Goal: Task Accomplishment & Management: Manage account settings

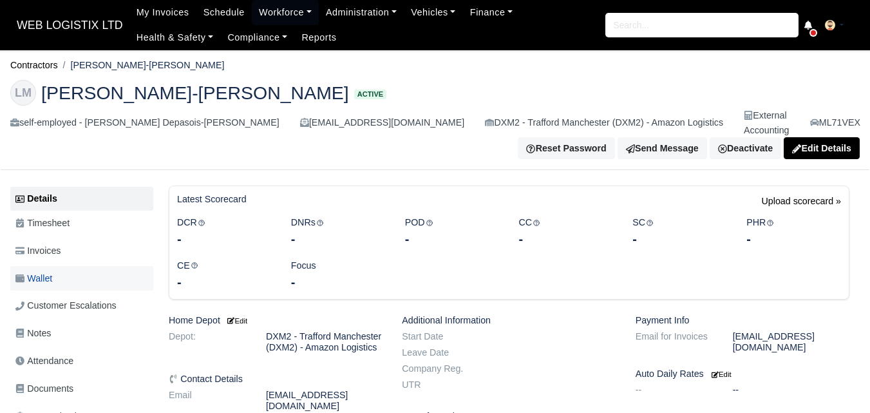
click at [59, 266] on link "Wallet" at bounding box center [81, 278] width 143 height 25
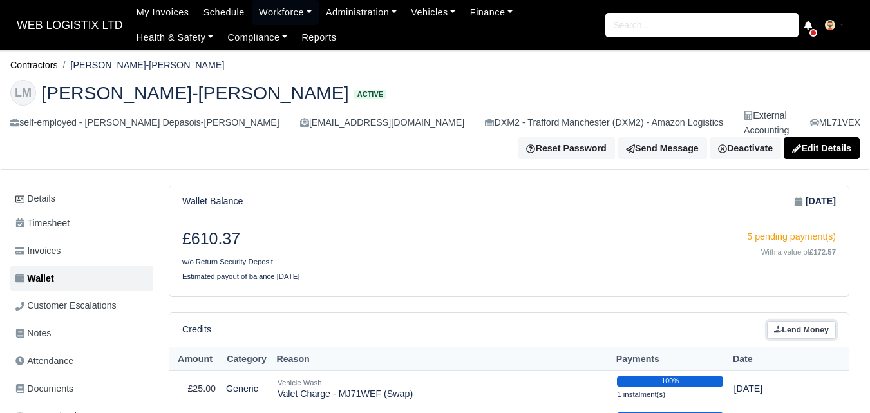
click at [810, 321] on link "Lend Money" at bounding box center [801, 330] width 69 height 19
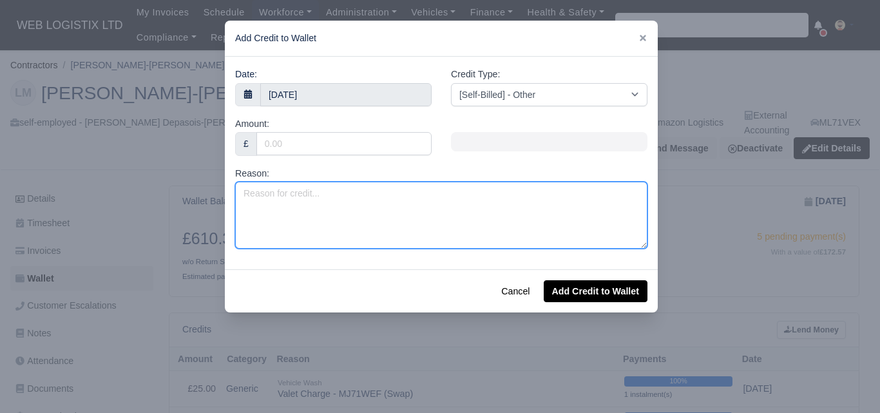
click at [494, 236] on textarea "Reason:" at bounding box center [441, 215] width 412 height 67
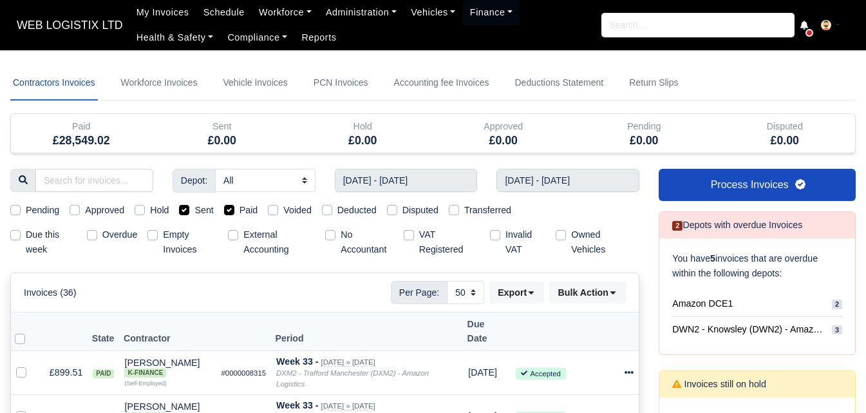
select select "50"
click at [274, 19] on link "Workforce" at bounding box center [285, 12] width 67 height 25
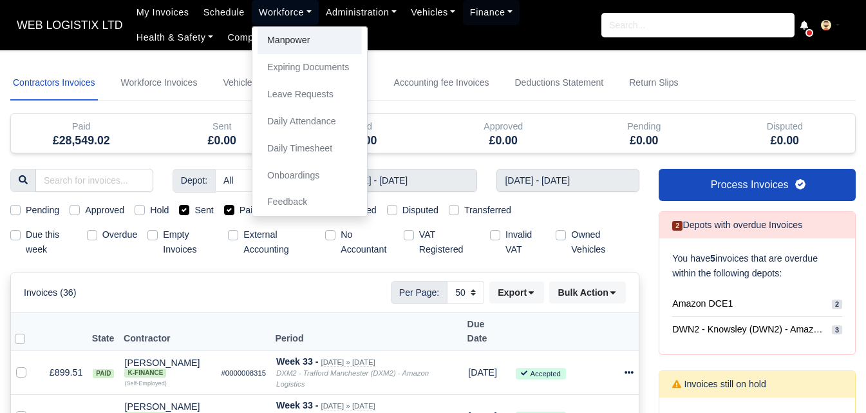
click at [289, 42] on link "Manpower" at bounding box center [310, 40] width 104 height 27
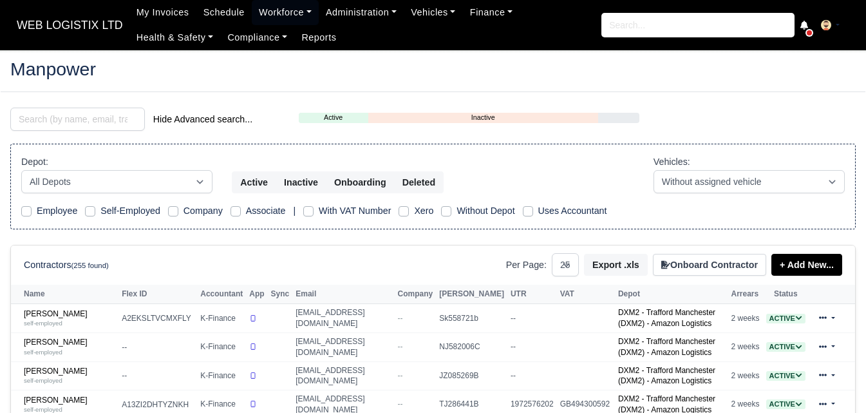
select select "25"
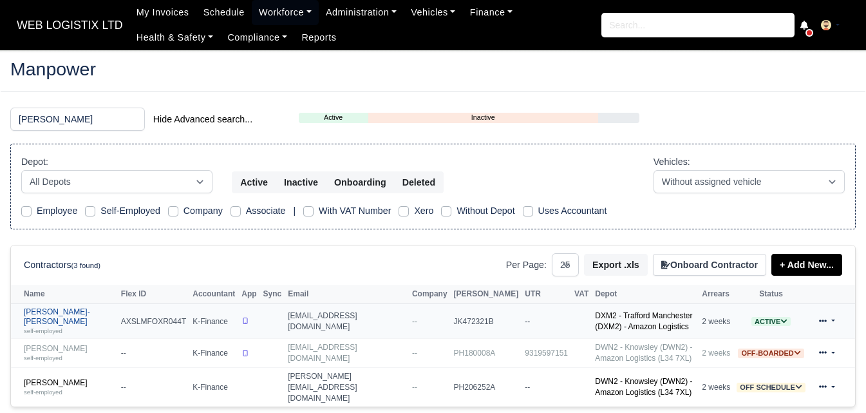
type input "leon"
click at [73, 312] on link "Leon Depasois-Mike self-employed" at bounding box center [69, 321] width 91 height 28
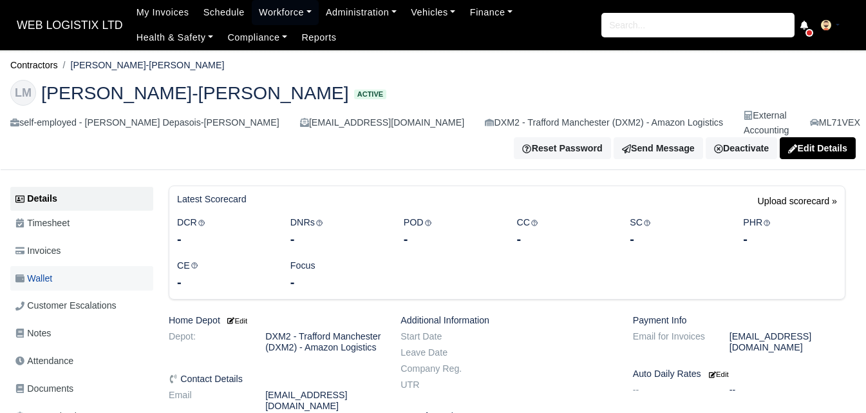
click at [64, 266] on link "Wallet" at bounding box center [81, 278] width 143 height 25
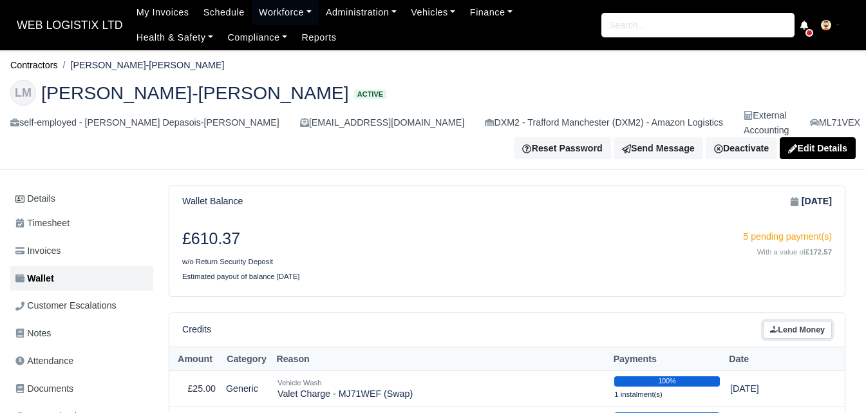
click at [786, 321] on link "Lend Money" at bounding box center [797, 330] width 69 height 19
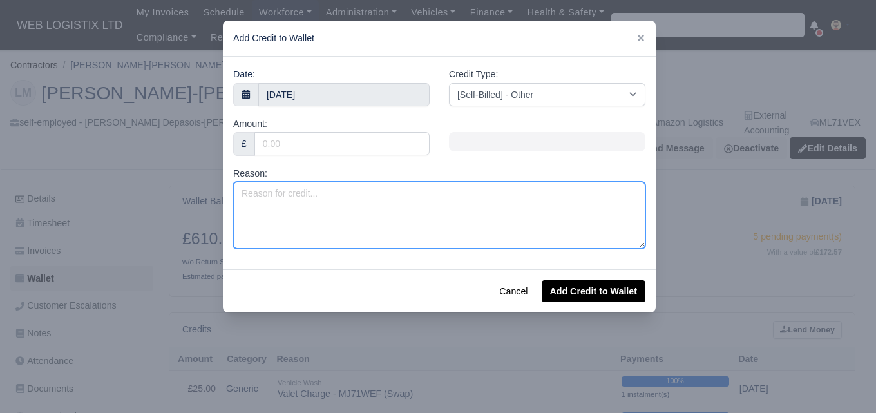
click at [308, 197] on textarea "Reason:" at bounding box center [439, 215] width 412 height 67
click at [394, 218] on textarea "Reason:" at bounding box center [439, 215] width 412 height 67
paste textarea "FIT RACKEND AND INNER RACK END TRACKING"
click at [413, 215] on textarea "FIT RACKEND AND INNER RACK END TRACKING" at bounding box center [439, 215] width 412 height 67
paste textarea "RACK END"
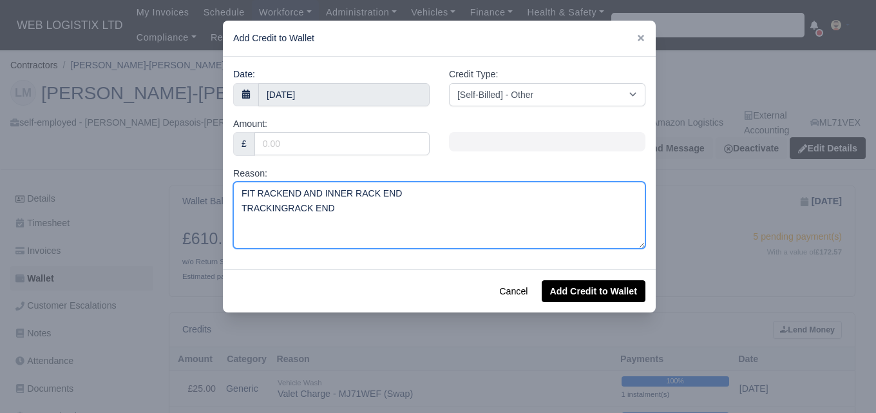
click at [283, 205] on textarea "FIT RACKEND AND INNER RACK END TRACKINGRACK END" at bounding box center [439, 215] width 412 height 67
click at [388, 201] on textarea "FIT RACKEND AND INNER RACK END TRACKING RACK END" at bounding box center [439, 215] width 412 height 67
click at [350, 212] on textarea "FIT RACKEND AND INNER RACK END TRACKING RACK END" at bounding box center [439, 215] width 412 height 67
paste textarea "INNER RACK END"
click at [488, 214] on textarea "FIT RACKEND AND INNER RACK END TRACKING RACK END INNER RACK END" at bounding box center [439, 215] width 412 height 67
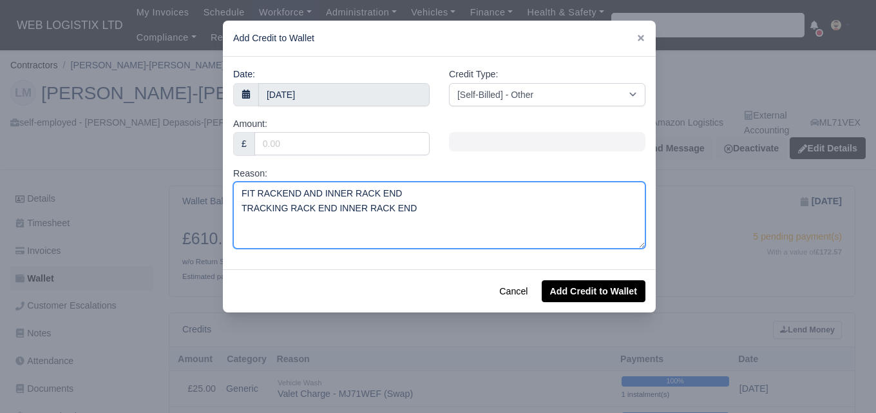
drag, startPoint x: 243, startPoint y: 194, endPoint x: 256, endPoint y: 196, distance: 12.9
click at [256, 196] on textarea "FIT RACKEND AND INNER RACK END TRACKING RACK END INNER RACK END" at bounding box center [439, 215] width 412 height 67
click at [266, 203] on textarea "FIT RACKEND AND INNER RACK END TRACKING RACK END INNER RACK END" at bounding box center [439, 215] width 412 height 67
drag, startPoint x: 240, startPoint y: 192, endPoint x: 461, endPoint y: 236, distance: 225.2
click at [461, 236] on textarea "FIT RACKEND AND INNER RACK END TRACKING RACK END INNER RACK END" at bounding box center [439, 215] width 412 height 67
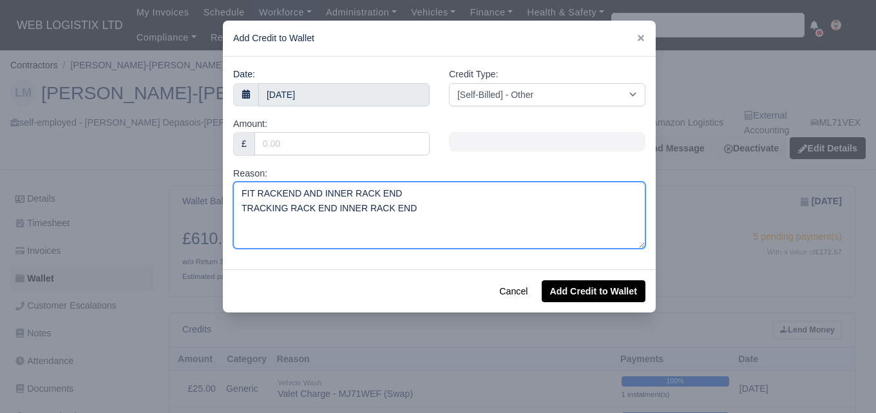
paste textarea "Track rod inner/outer damaged due to the impact."
drag, startPoint x: 368, startPoint y: 195, endPoint x: 463, endPoint y: 196, distance: 94.7
click at [463, 196] on textarea "Track rod inner/outer damaged due to the impact." at bounding box center [439, 215] width 412 height 67
click at [267, 194] on textarea "Track rod inner/outer damaged" at bounding box center [439, 215] width 412 height 67
click at [282, 193] on textarea "Track Rod inner/outer damaged" at bounding box center [439, 215] width 412 height 67
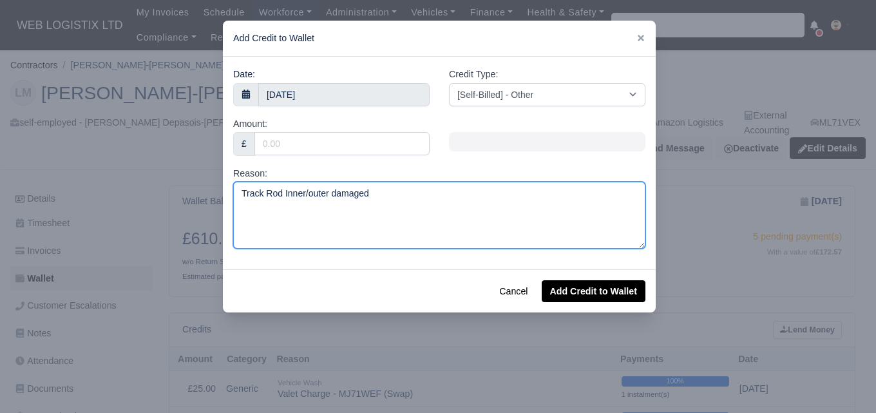
click at [310, 195] on textarea "Track Rod Inner/outer damaged" at bounding box center [439, 215] width 412 height 67
click at [330, 196] on textarea "Track Rod Inner/Outer damaged" at bounding box center [439, 215] width 412 height 67
click at [337, 194] on textarea "Track Rod Inner/Outer damaged" at bounding box center [439, 215] width 412 height 67
click at [399, 197] on textarea "Track Rod Inner/Outer Damaged" at bounding box center [439, 215] width 412 height 67
click at [424, 186] on textarea "Track Rod Inner/Outer Damaged" at bounding box center [441, 215] width 412 height 67
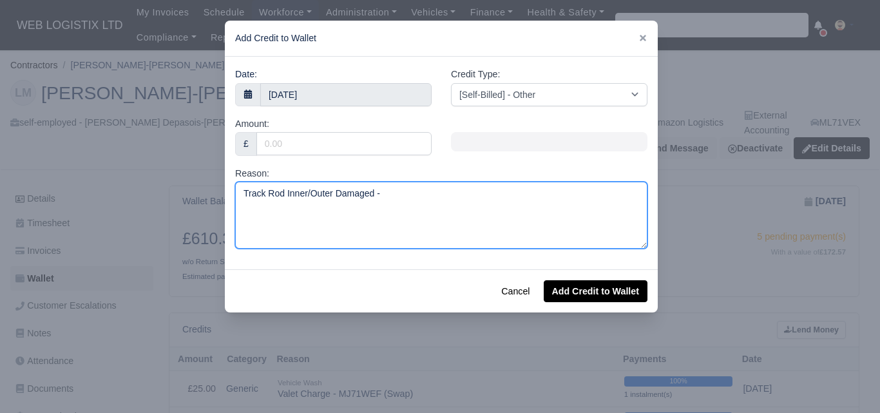
click at [412, 200] on textarea "Track Rod Inner/Outer Damaged -" at bounding box center [441, 215] width 412 height 67
paste textarea "MX71XCT"
type textarea "Track Rod Inner/Outer Damaged - MX71XCT"
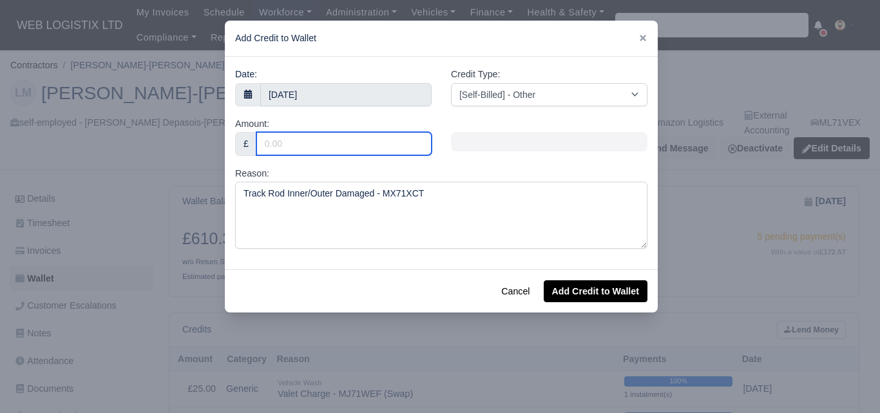
click at [367, 138] on input "Amount:" at bounding box center [343, 143] width 175 height 23
paste input "220.39"
type input "220.39"
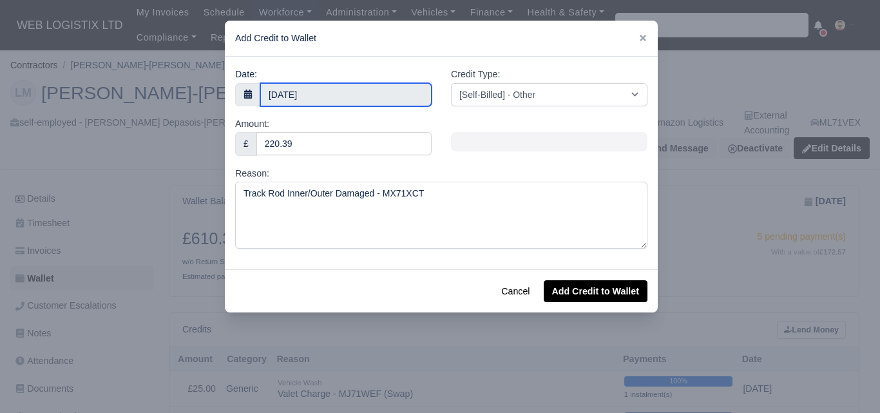
click at [355, 102] on body "WEB LOGISTIX LTD My Invoices Schedule Workforce Manpower Expiring Documents Lea…" at bounding box center [440, 206] width 880 height 413
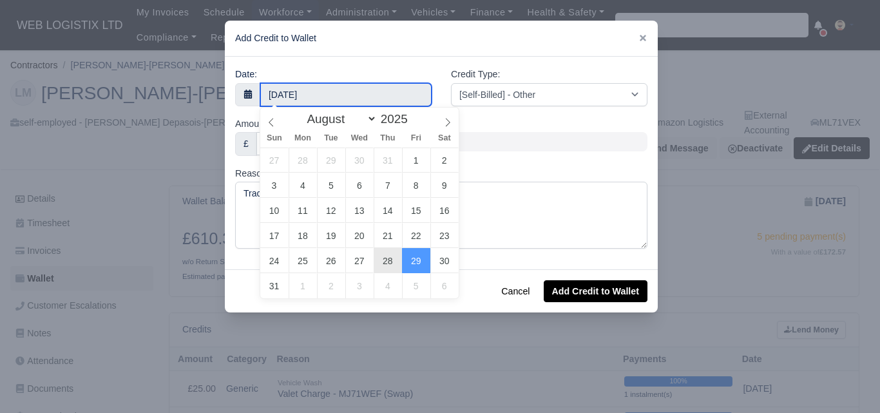
type input "28 August 2025"
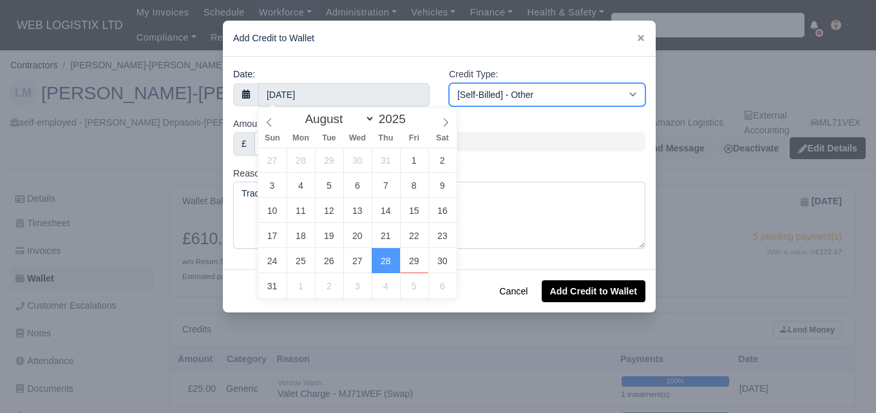
drag, startPoint x: 518, startPoint y: 88, endPoint x: 529, endPoint y: 96, distance: 14.3
click at [518, 88] on select "[Self-Billed] - Other [Self-Billed] - Negative Invoice [Self-Billed] - Keychain…" at bounding box center [547, 94] width 196 height 23
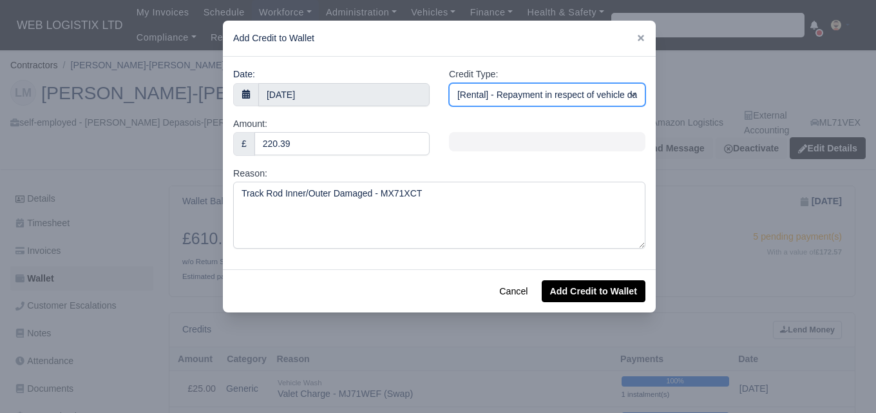
click at [449, 83] on select "[Self-Billed] - Other [Self-Billed] - Negative Invoice [Self-Billed] - Keychain…" at bounding box center [547, 94] width 196 height 23
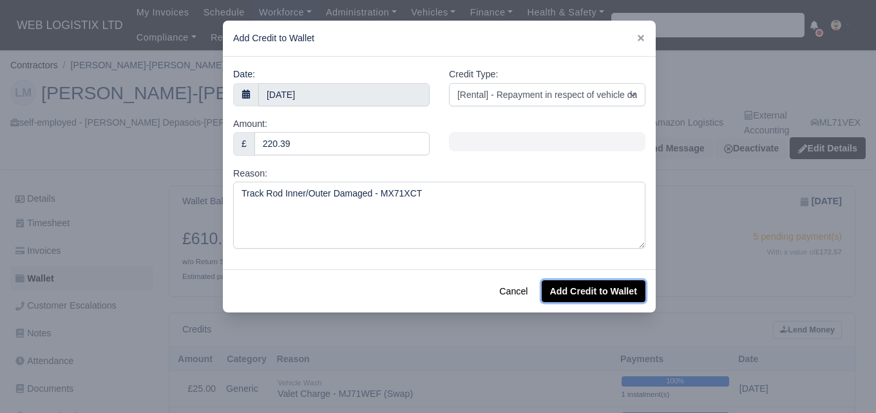
click at [600, 295] on button "Add Credit to Wallet" at bounding box center [594, 291] width 104 height 22
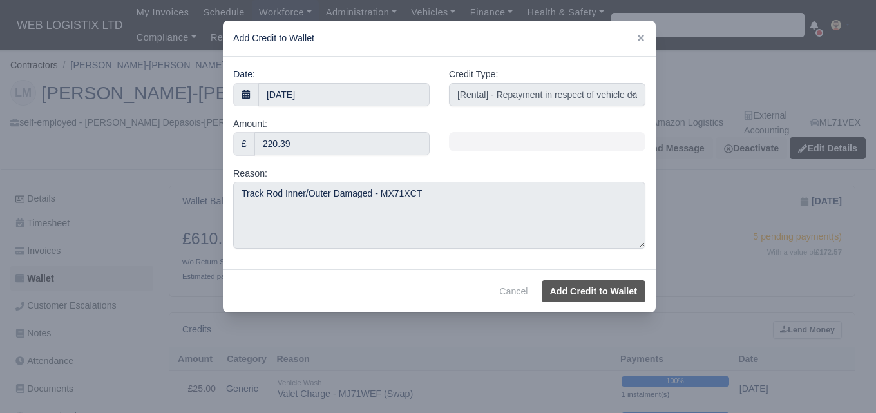
select select "other"
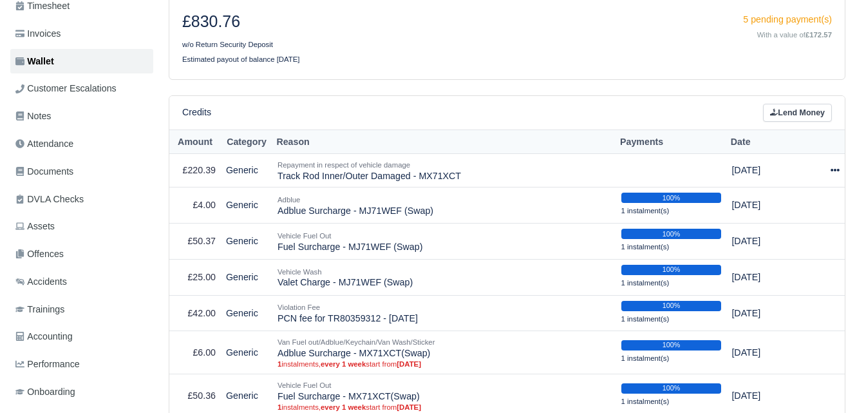
scroll to position [255, 0]
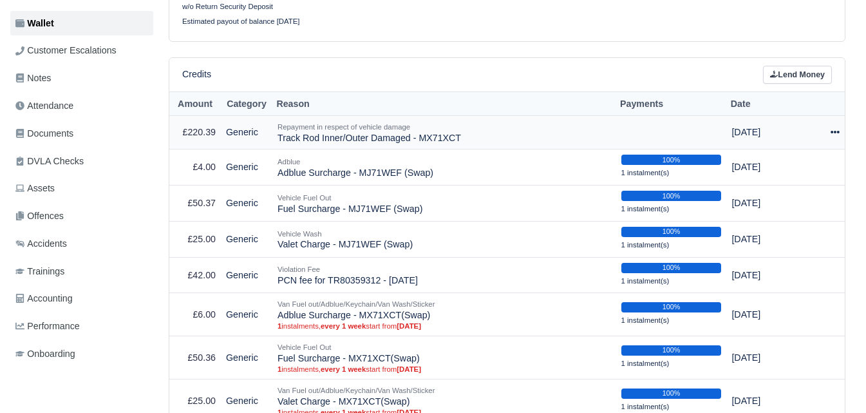
click at [835, 131] on icon at bounding box center [835, 132] width 9 height 3
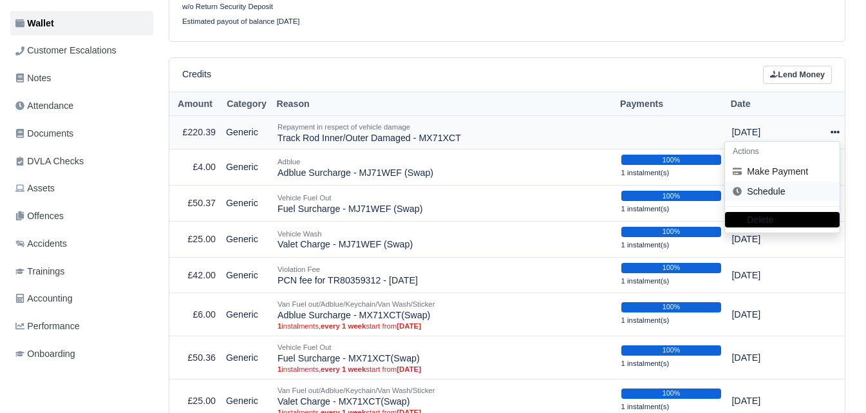
click at [762, 182] on link "Schedule" at bounding box center [782, 192] width 115 height 20
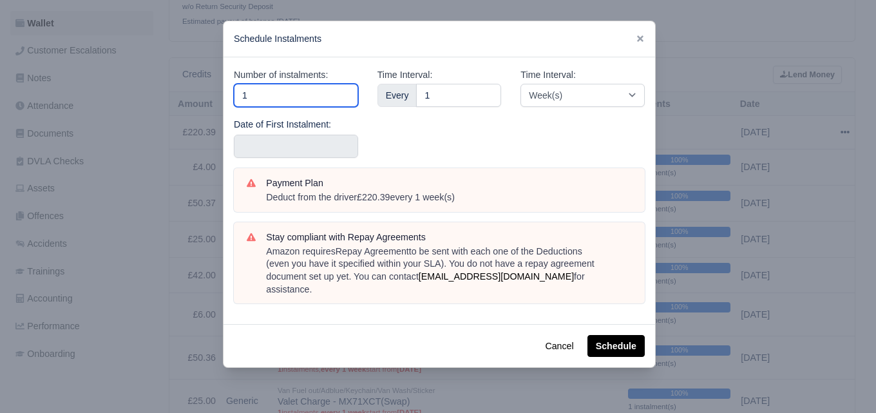
click at [285, 97] on input "1" at bounding box center [296, 95] width 124 height 23
type input "3"
click at [288, 95] on input "3" at bounding box center [296, 95] width 124 height 23
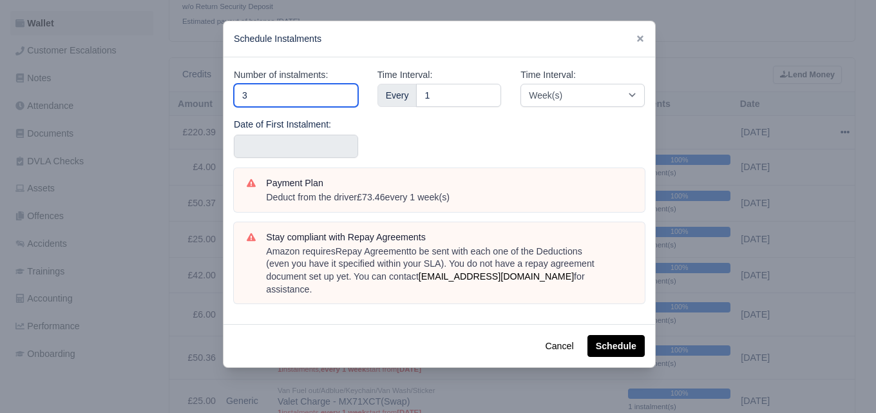
type input "4"
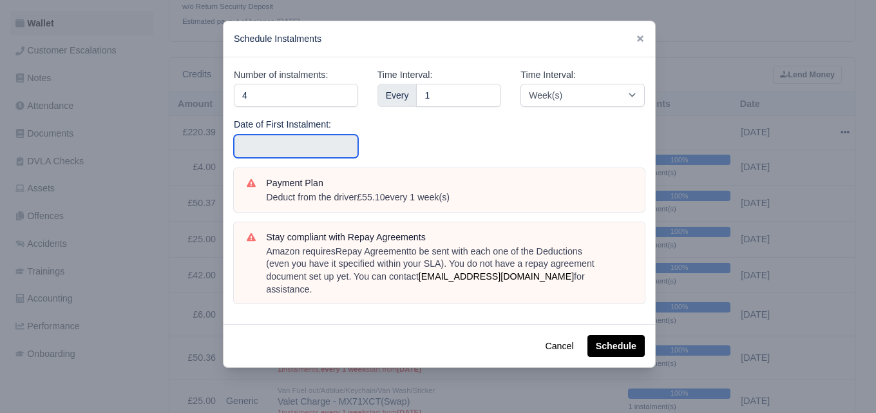
click at [263, 142] on input "text" at bounding box center [296, 146] width 124 height 23
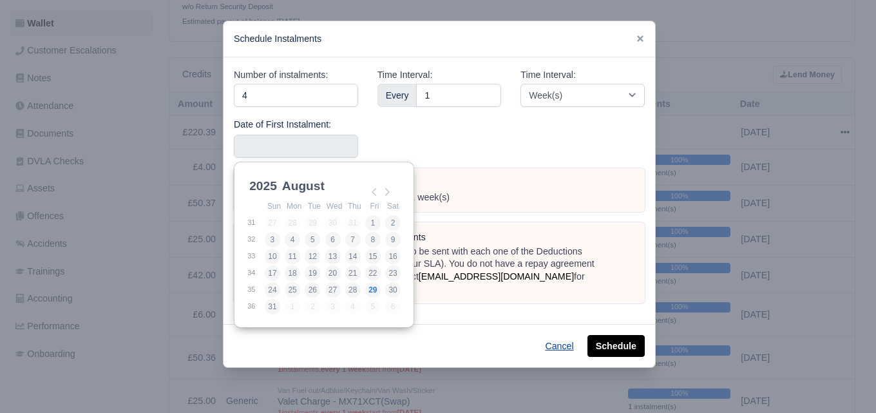
click at [560, 335] on button "Cancel" at bounding box center [558, 346] width 45 height 22
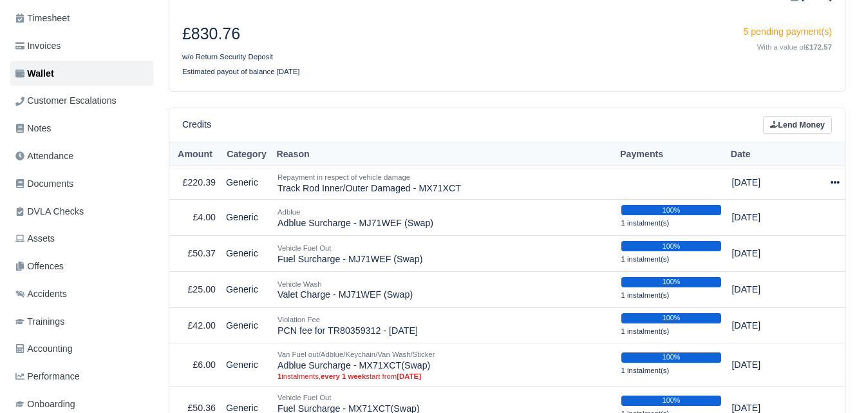
scroll to position [196, 0]
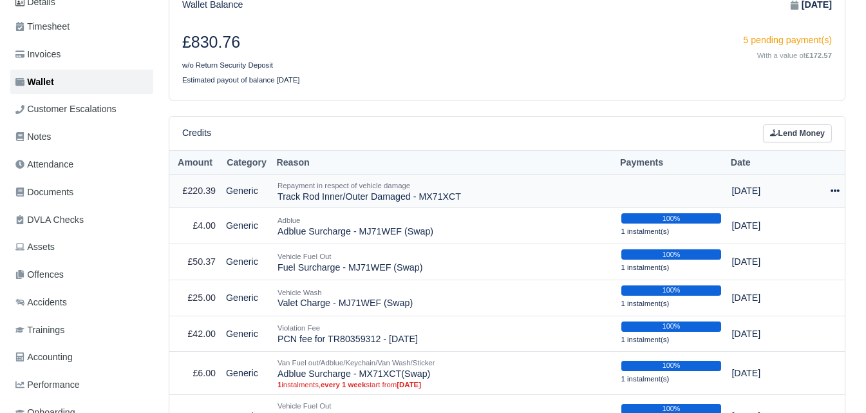
click at [837, 186] on icon at bounding box center [835, 190] width 9 height 9
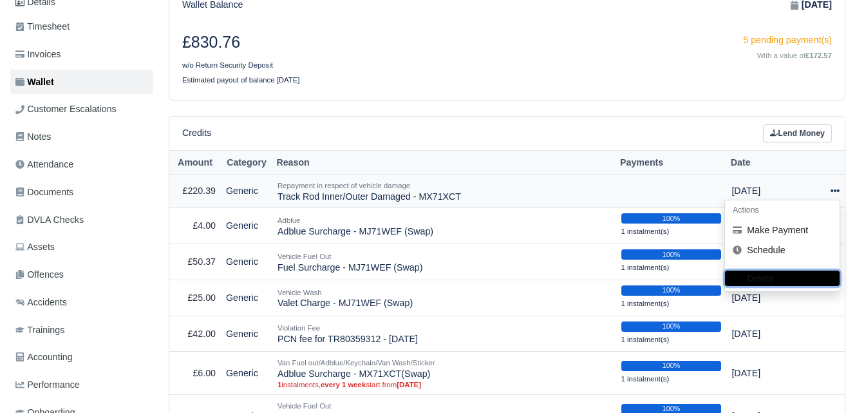
click at [774, 271] on button "Delete" at bounding box center [782, 278] width 115 height 15
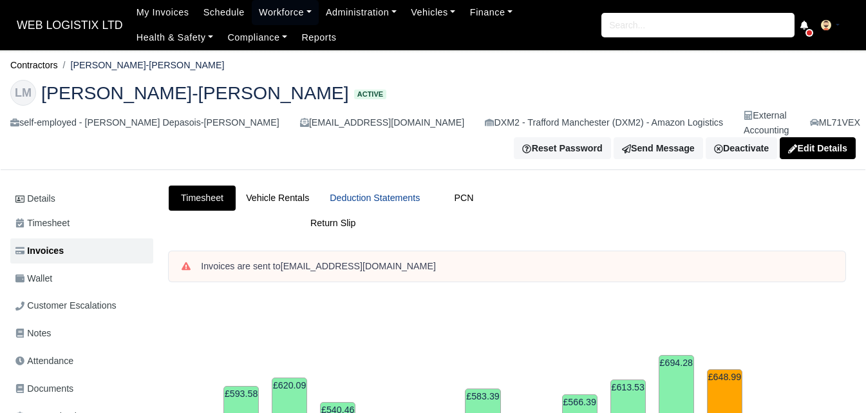
click at [406, 185] on link "Deduction Statements" at bounding box center [374, 197] width 111 height 25
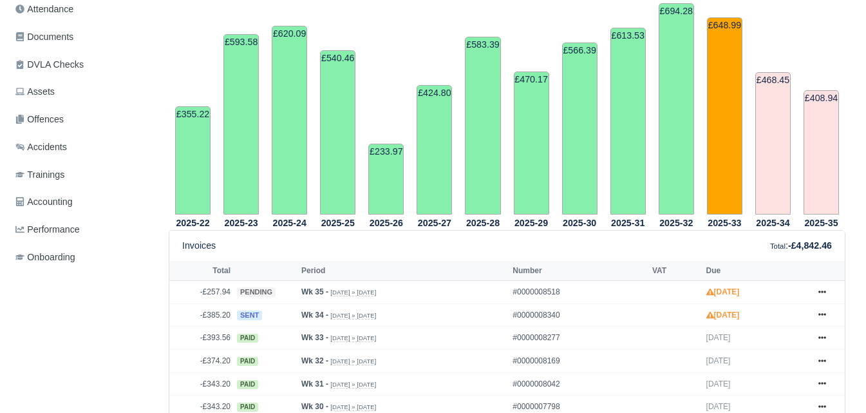
scroll to position [334, 0]
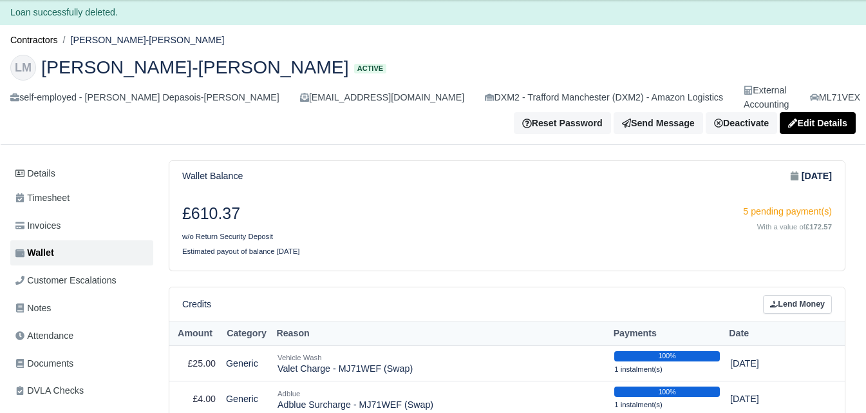
scroll to position [37, 0]
